Goal: Information Seeking & Learning: Learn about a topic

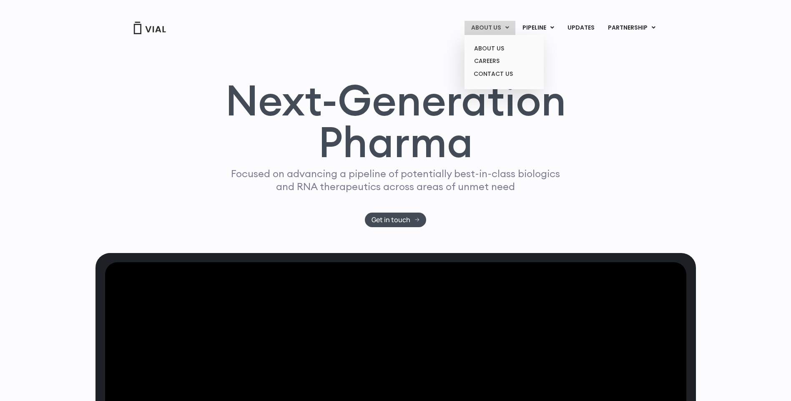
click at [490, 28] on link "ABOUT US" at bounding box center [490, 28] width 51 height 14
click at [490, 46] on link "ABOUT US" at bounding box center [504, 48] width 73 height 13
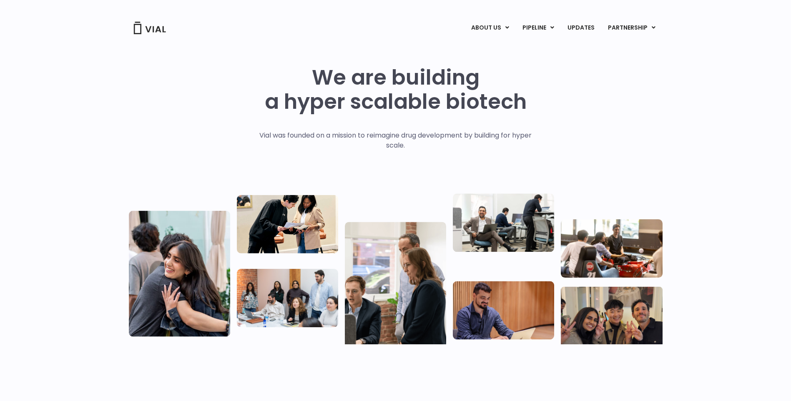
click at [312, 125] on div "We are building a hyper scalable biotech" at bounding box center [396, 98] width 262 height 65
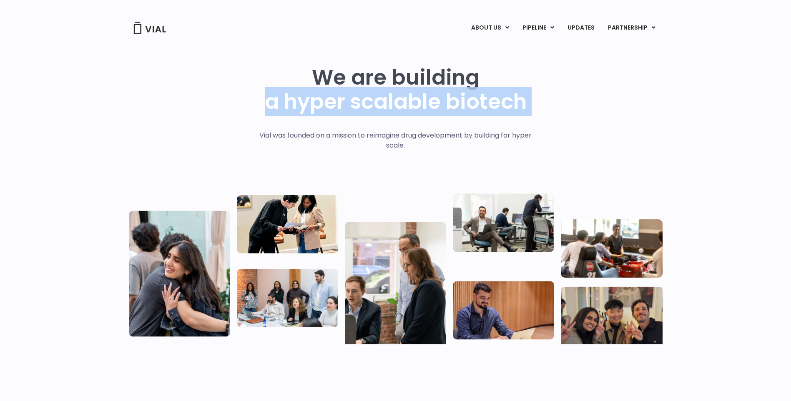
click at [312, 125] on div "We are building a hyper scalable biotech" at bounding box center [396, 98] width 262 height 65
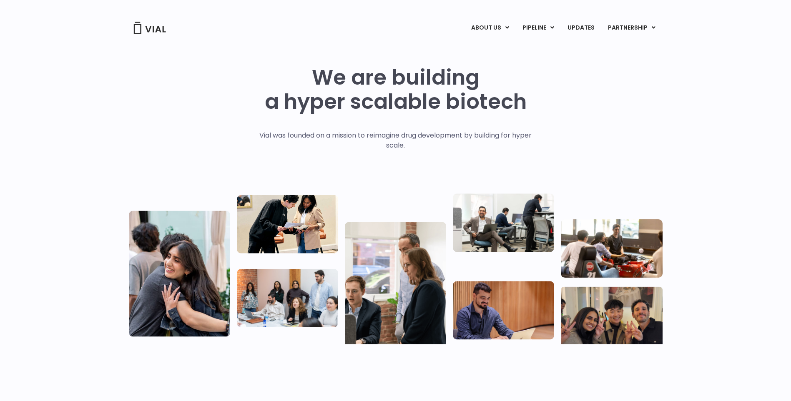
drag, startPoint x: 312, startPoint y: 125, endPoint x: 338, endPoint y: 136, distance: 29.0
click at [338, 136] on p "Vial was founded on a mission to reimagine drug development by building for hyp…" at bounding box center [396, 141] width 290 height 20
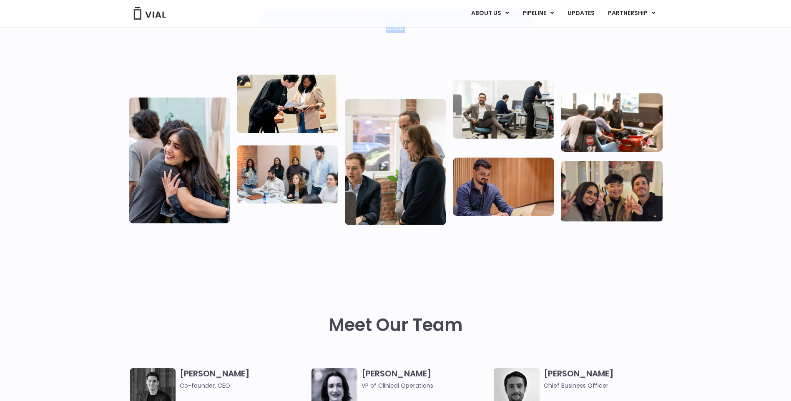
scroll to position [42, 0]
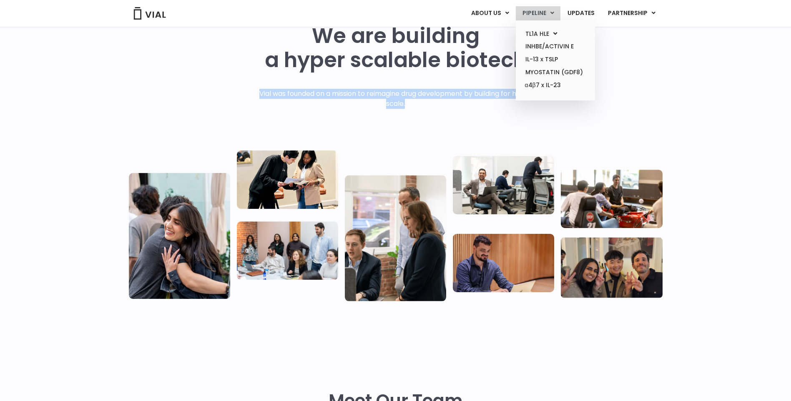
click at [527, 14] on link "PIPELINE" at bounding box center [538, 13] width 45 height 14
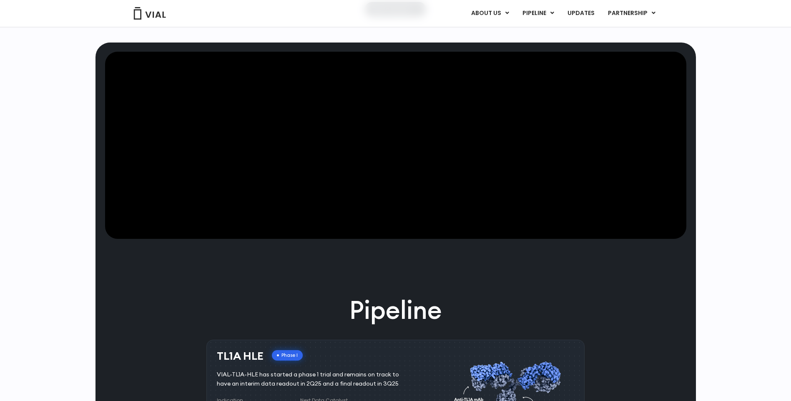
scroll to position [3, 0]
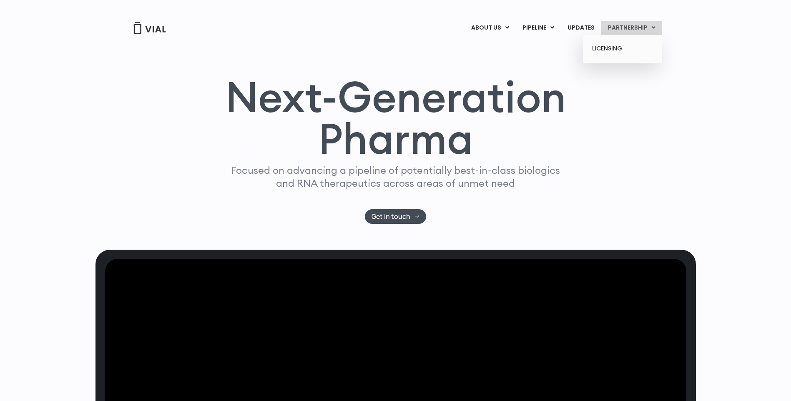
click at [615, 30] on link "PARTNERSHIP" at bounding box center [632, 28] width 61 height 14
click at [612, 45] on link "LICENSING" at bounding box center [622, 48] width 73 height 13
